Goal: Information Seeking & Learning: Learn about a topic

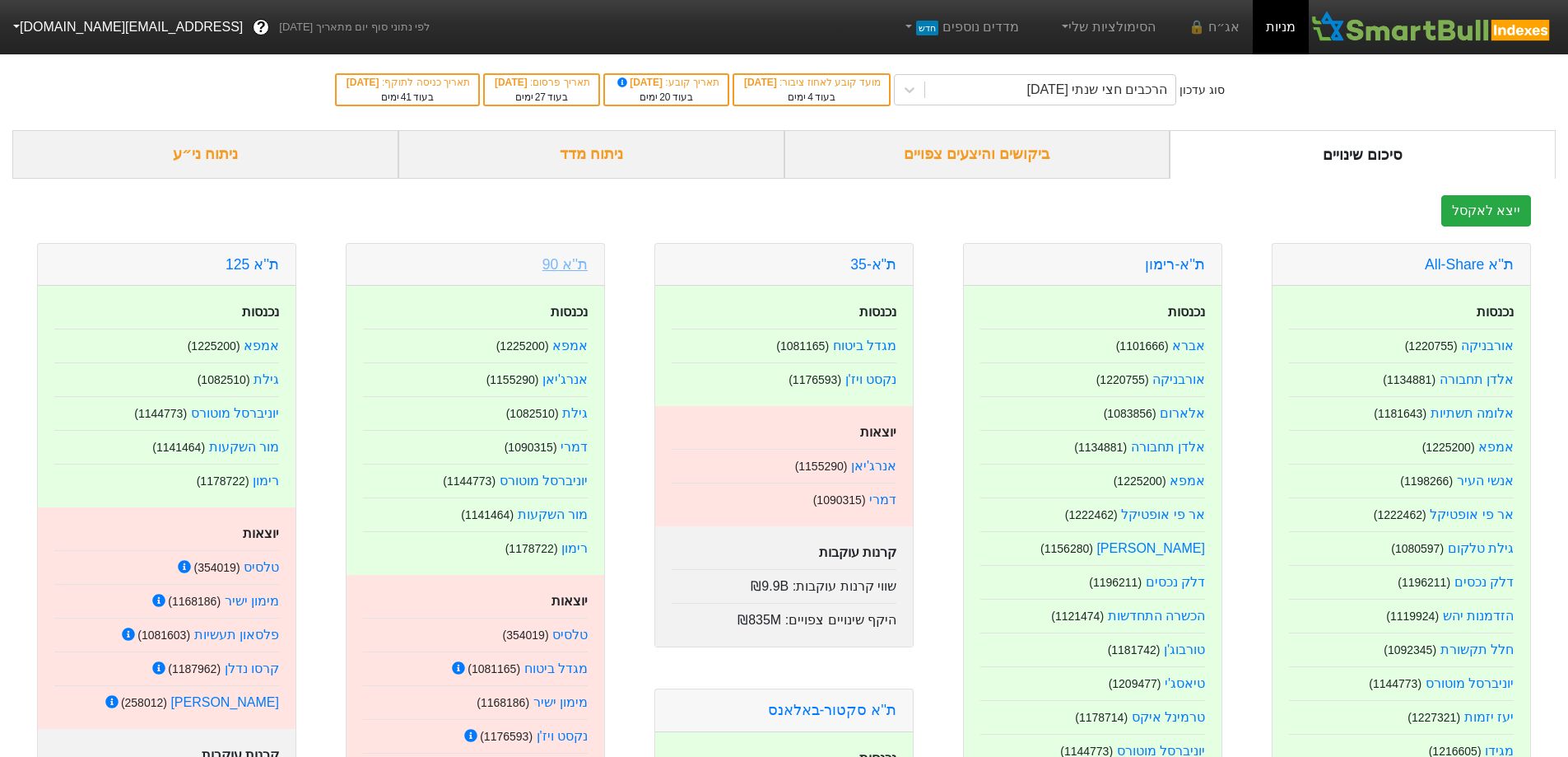
click at [566, 257] on link "ת''א 90" at bounding box center [565, 263] width 45 height 17
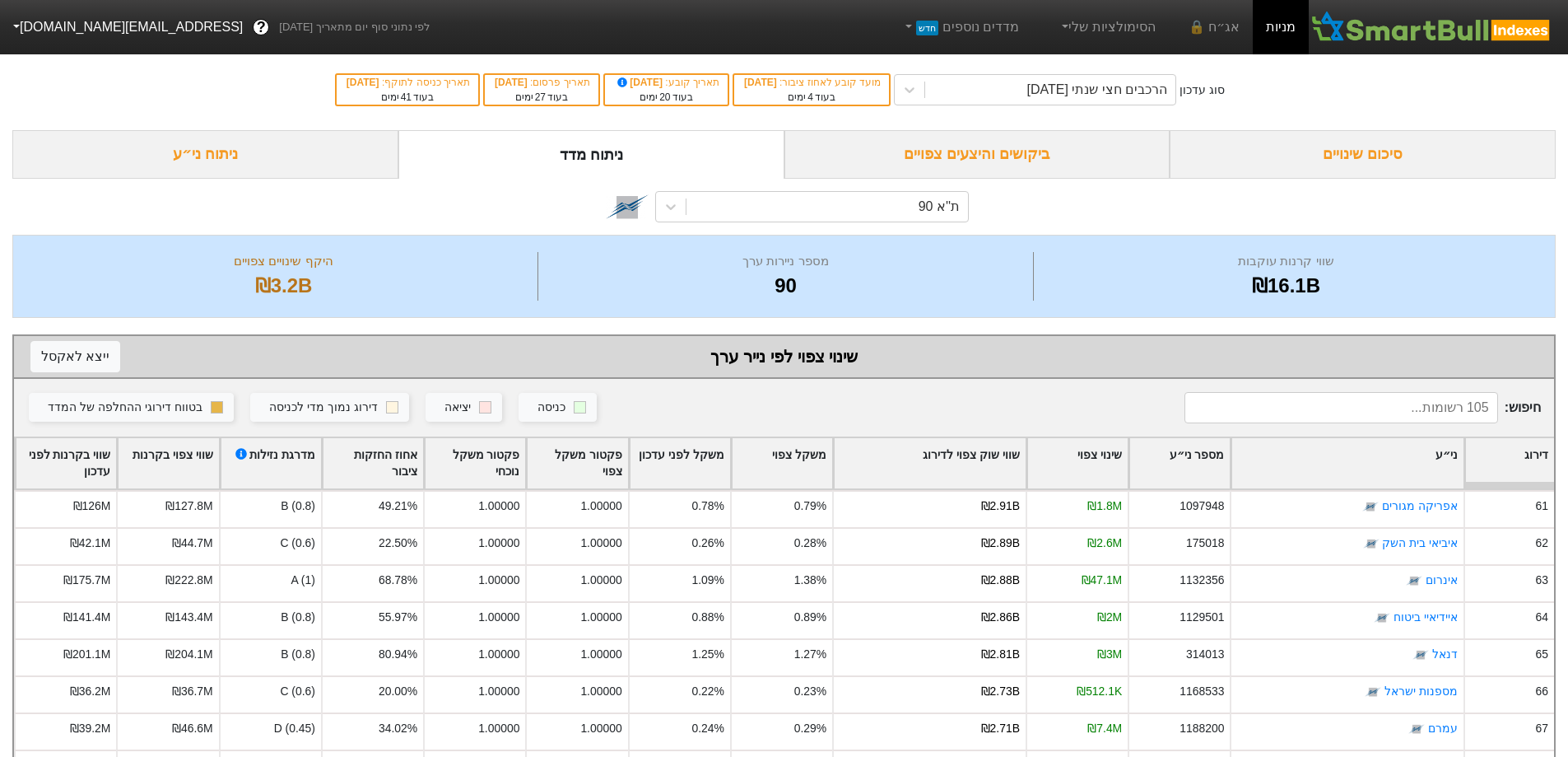
click at [1377, 164] on div "סיכום שינויים" at bounding box center [1363, 155] width 386 height 49
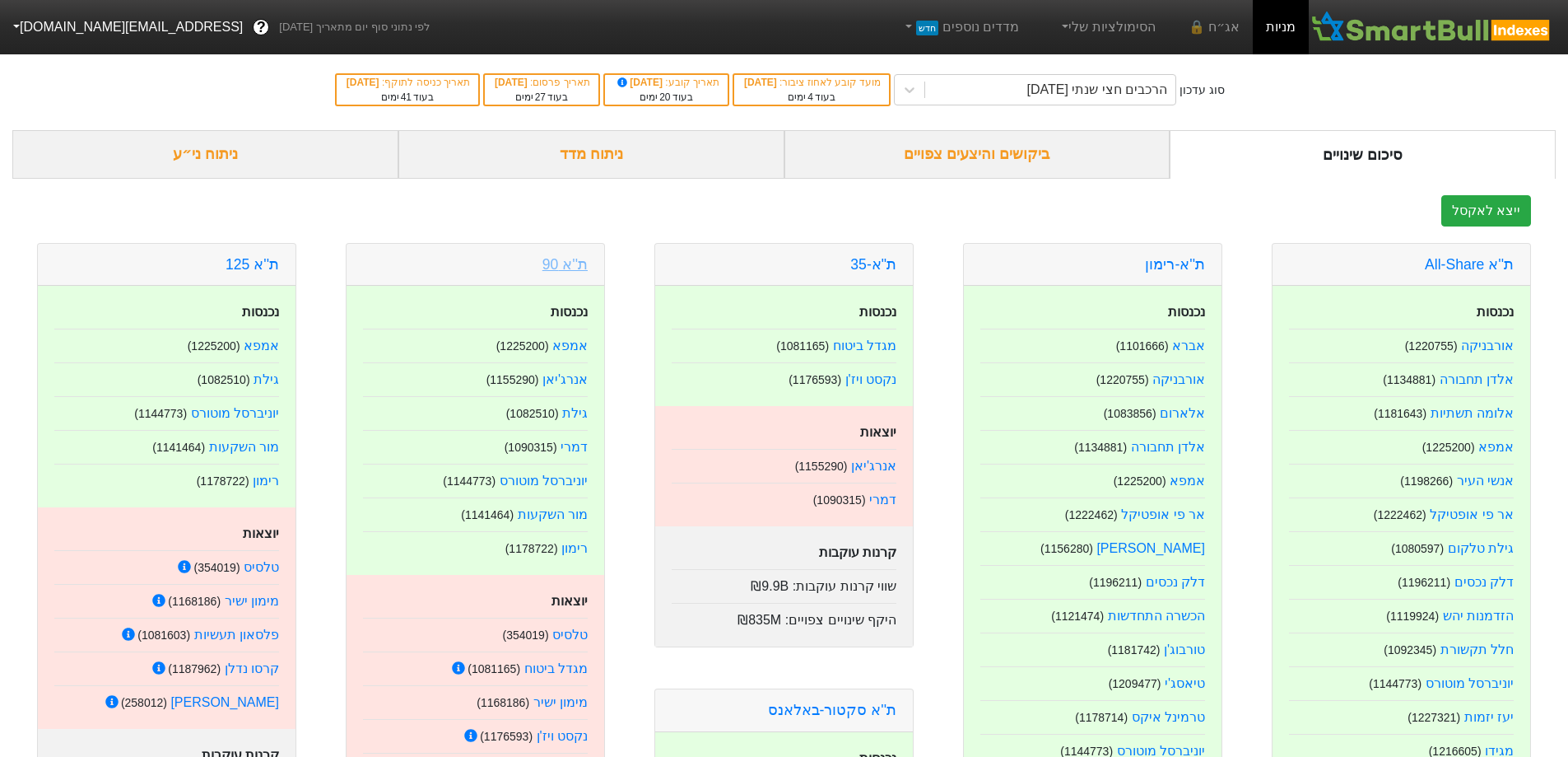
click at [559, 264] on link "ת''א 90" at bounding box center [565, 263] width 45 height 17
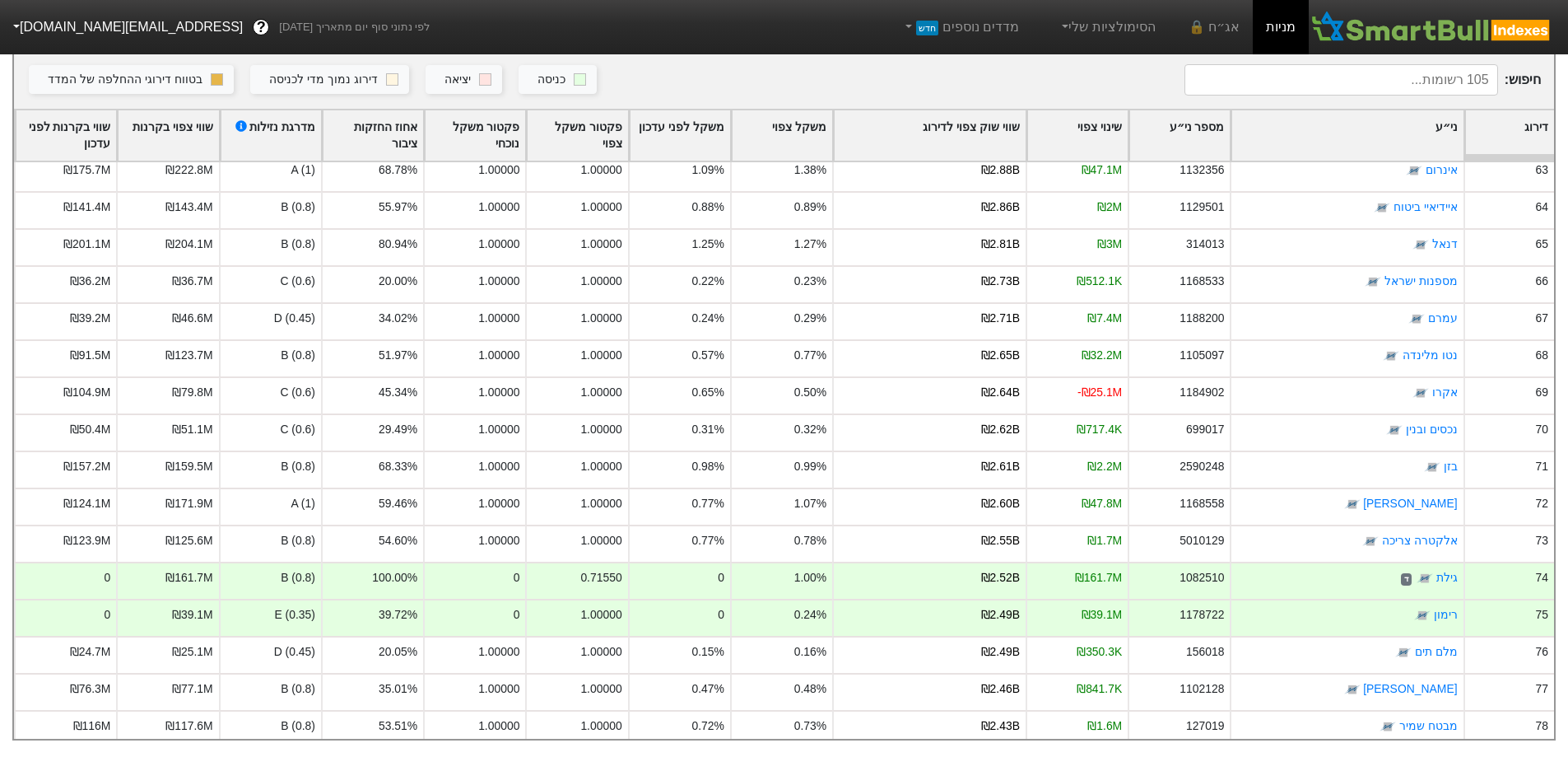
scroll to position [2470, 0]
